Goal: Navigation & Orientation: Find specific page/section

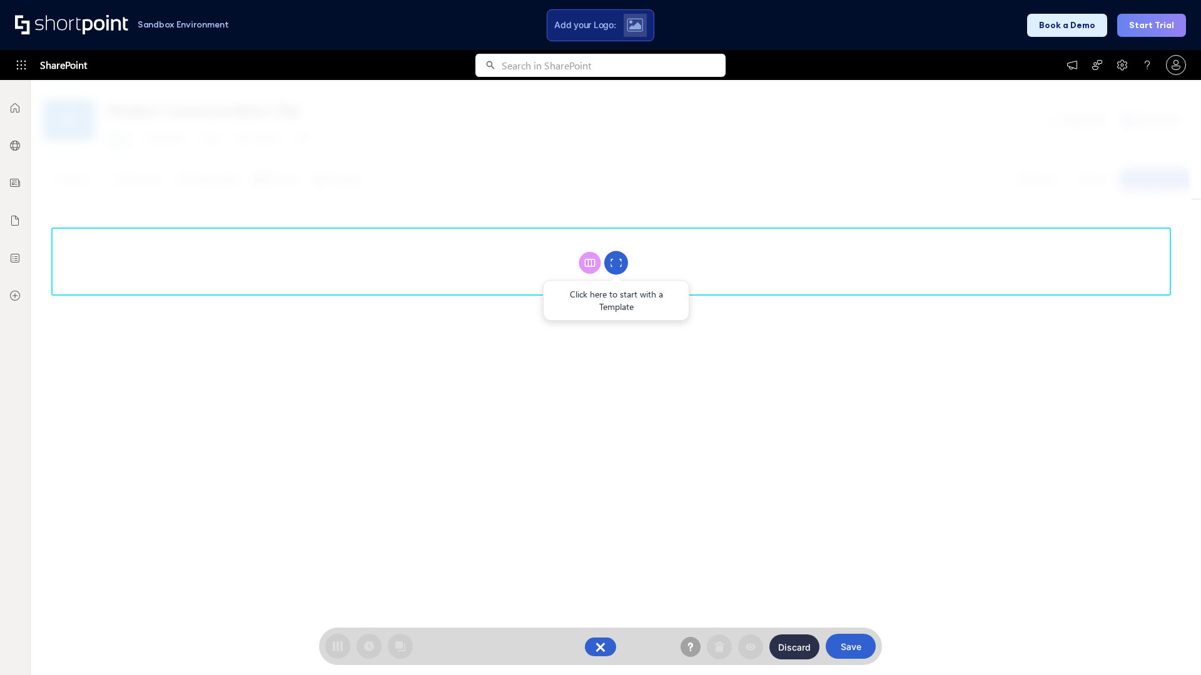
click at [616, 263] on circle at bounding box center [616, 263] width 24 height 24
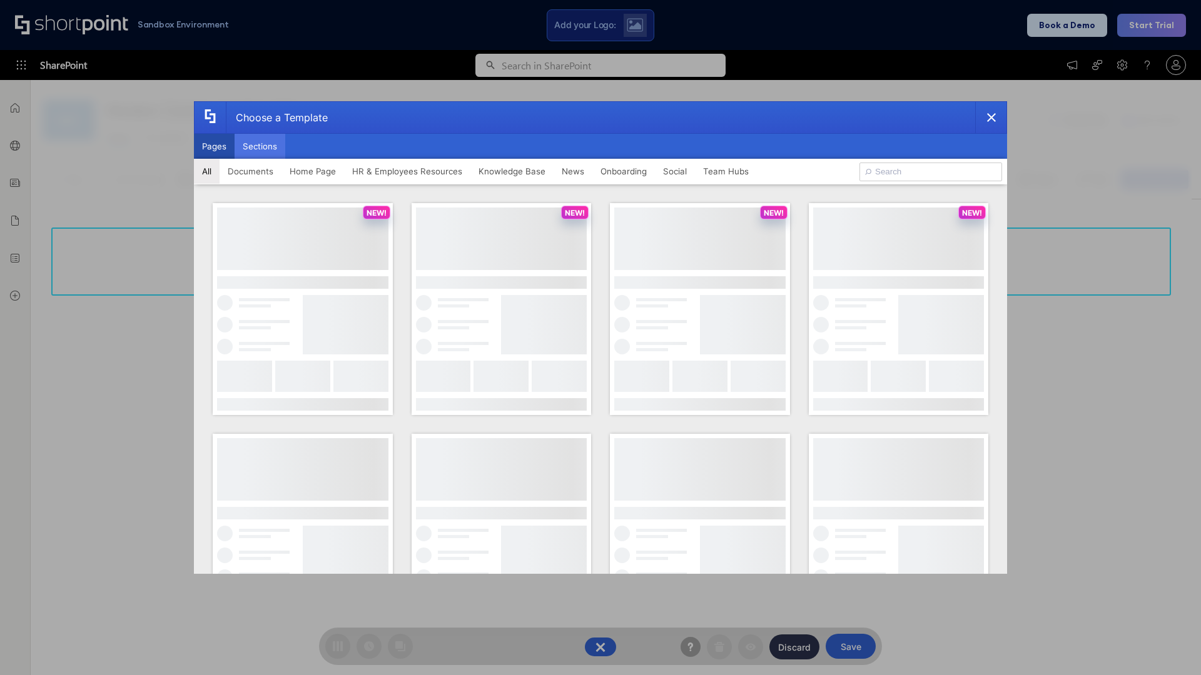
click at [260, 146] on button "Sections" at bounding box center [260, 146] width 51 height 25
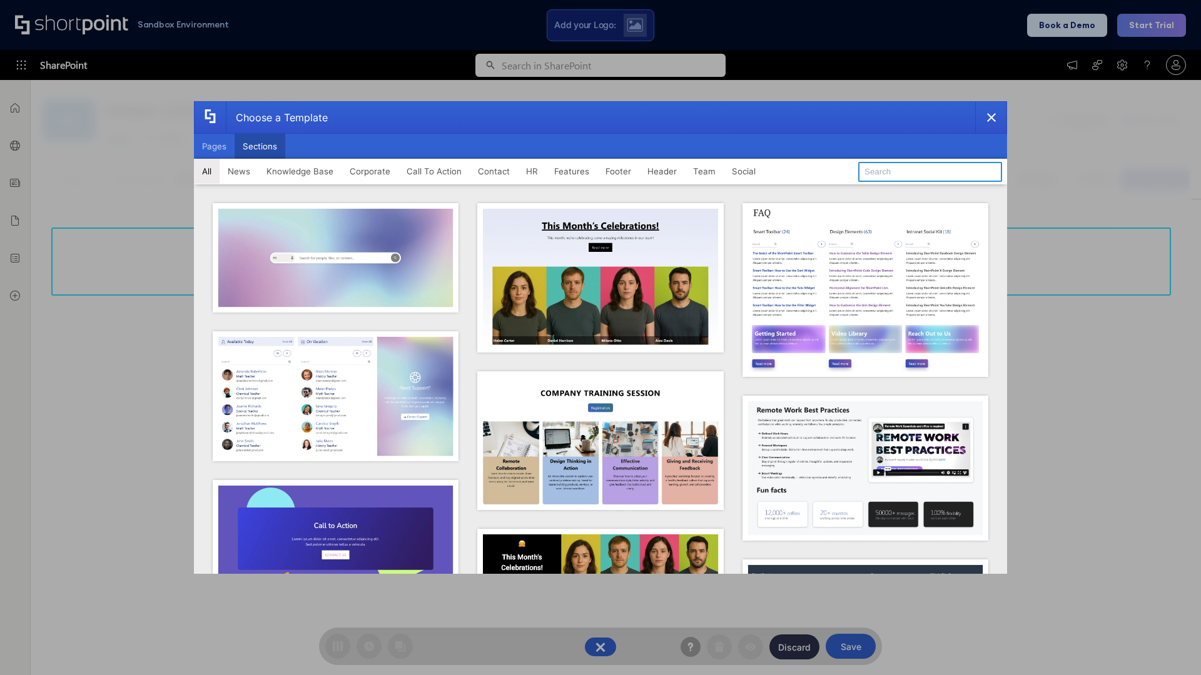
type input "Social Intranet"
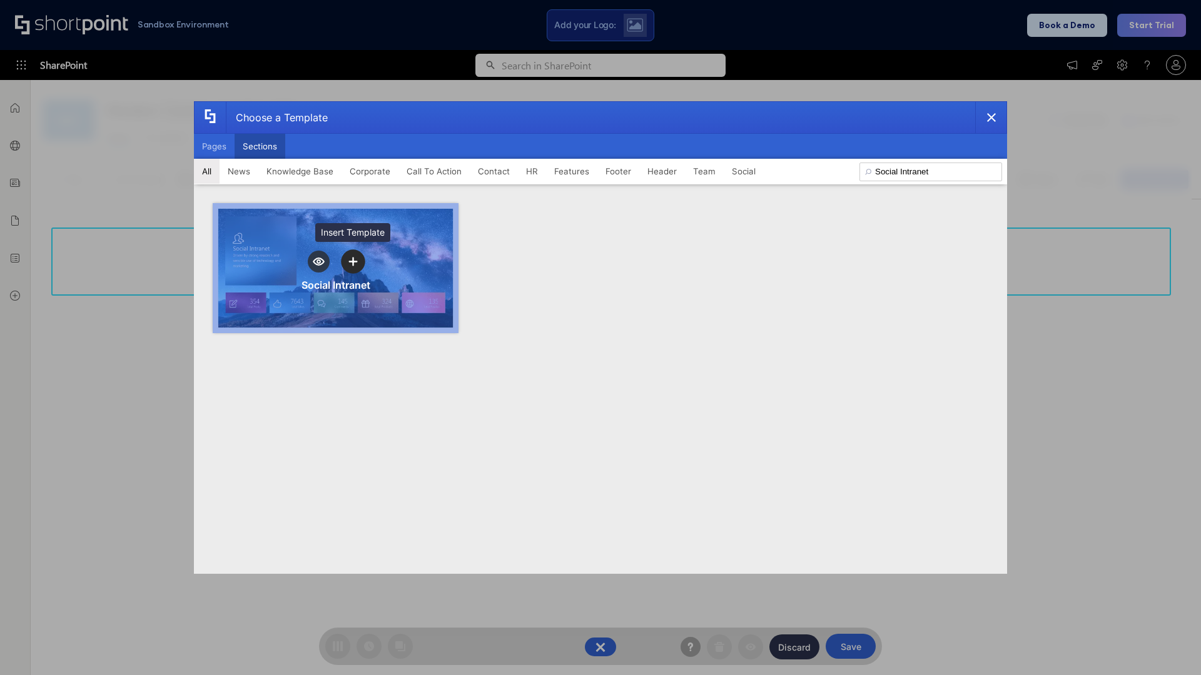
click at [353, 261] on icon "template selector" at bounding box center [352, 262] width 9 height 9
